Goal: Find contact information: Find contact information

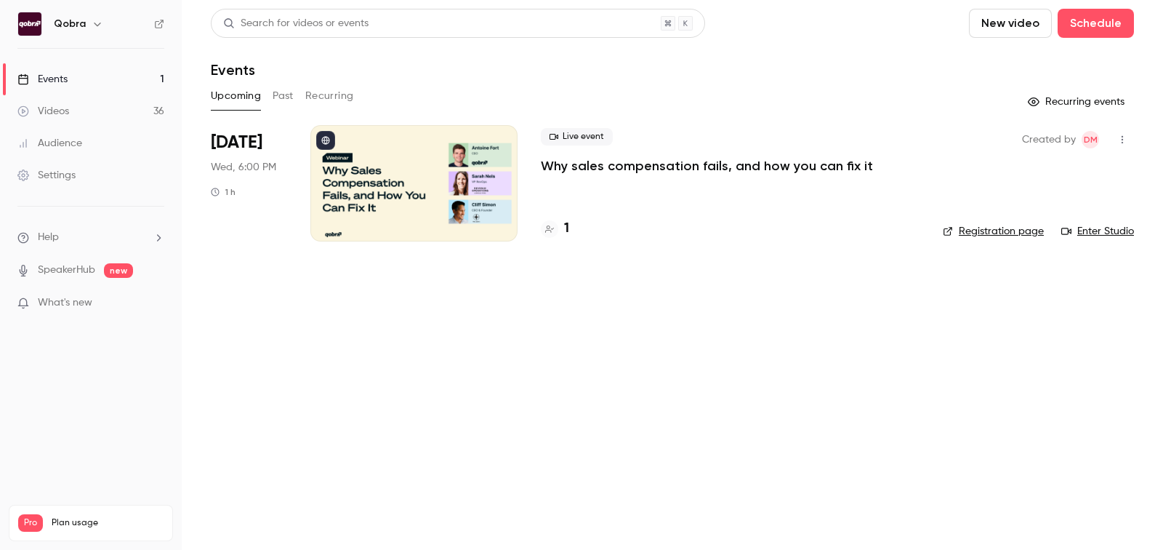
click at [566, 228] on h4 "1" at bounding box center [566, 229] width 5 height 20
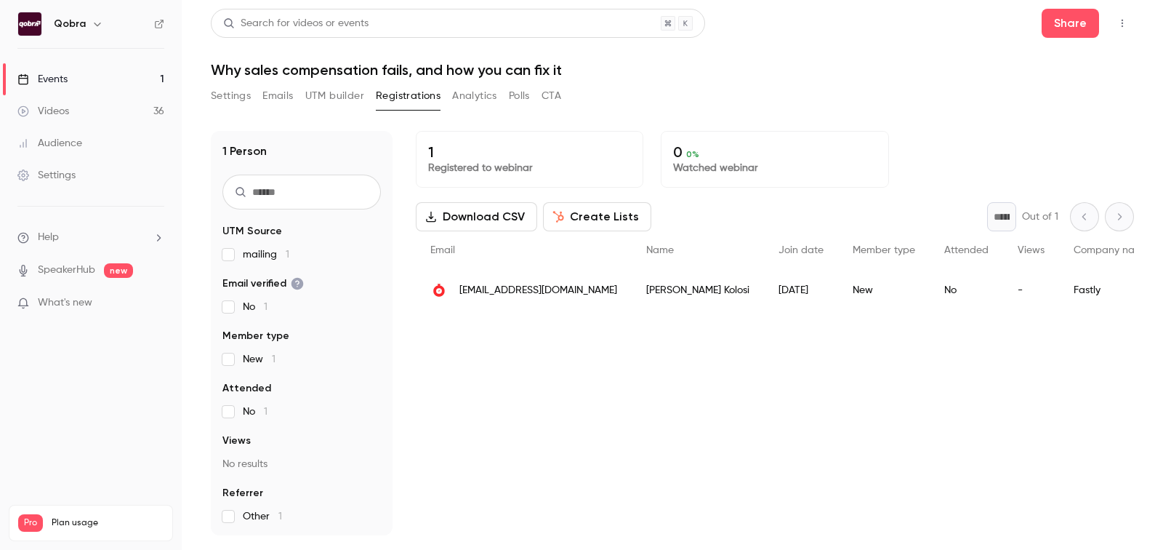
click at [515, 292] on span "[EMAIL_ADDRESS][DOMAIN_NAME]" at bounding box center [538, 290] width 158 height 15
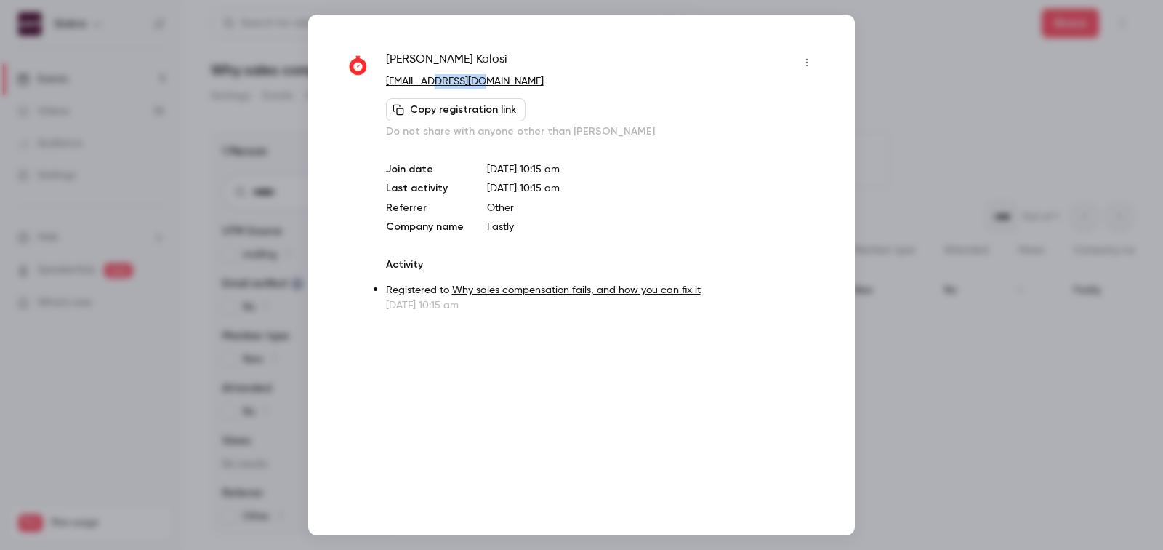
copy link "[DOMAIN_NAME]"
drag, startPoint x: 501, startPoint y: 86, endPoint x: 430, endPoint y: 83, distance: 71.3
click at [430, 83] on p "[EMAIL_ADDRESS][DOMAIN_NAME]" at bounding box center [602, 81] width 433 height 15
click at [430, 83] on link "[EMAIL_ADDRESS][DOMAIN_NAME]" at bounding box center [465, 81] width 158 height 10
click at [548, 51] on div "[PERSON_NAME]" at bounding box center [602, 62] width 433 height 23
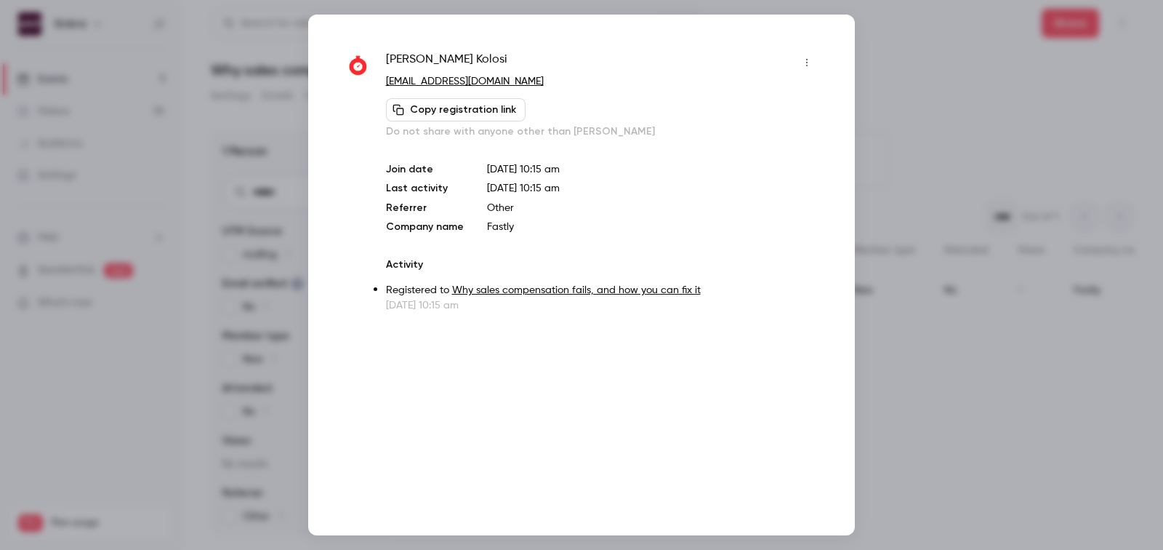
click at [524, 87] on p "[EMAIL_ADDRESS][DOMAIN_NAME]" at bounding box center [602, 81] width 433 height 15
drag, startPoint x: 524, startPoint y: 87, endPoint x: 430, endPoint y: 89, distance: 93.8
click at [430, 89] on p "[EMAIL_ADDRESS][DOMAIN_NAME]" at bounding box center [602, 81] width 433 height 15
copy div "[DOMAIN_NAME] Copy registration link"
